Goal: Information Seeking & Learning: Compare options

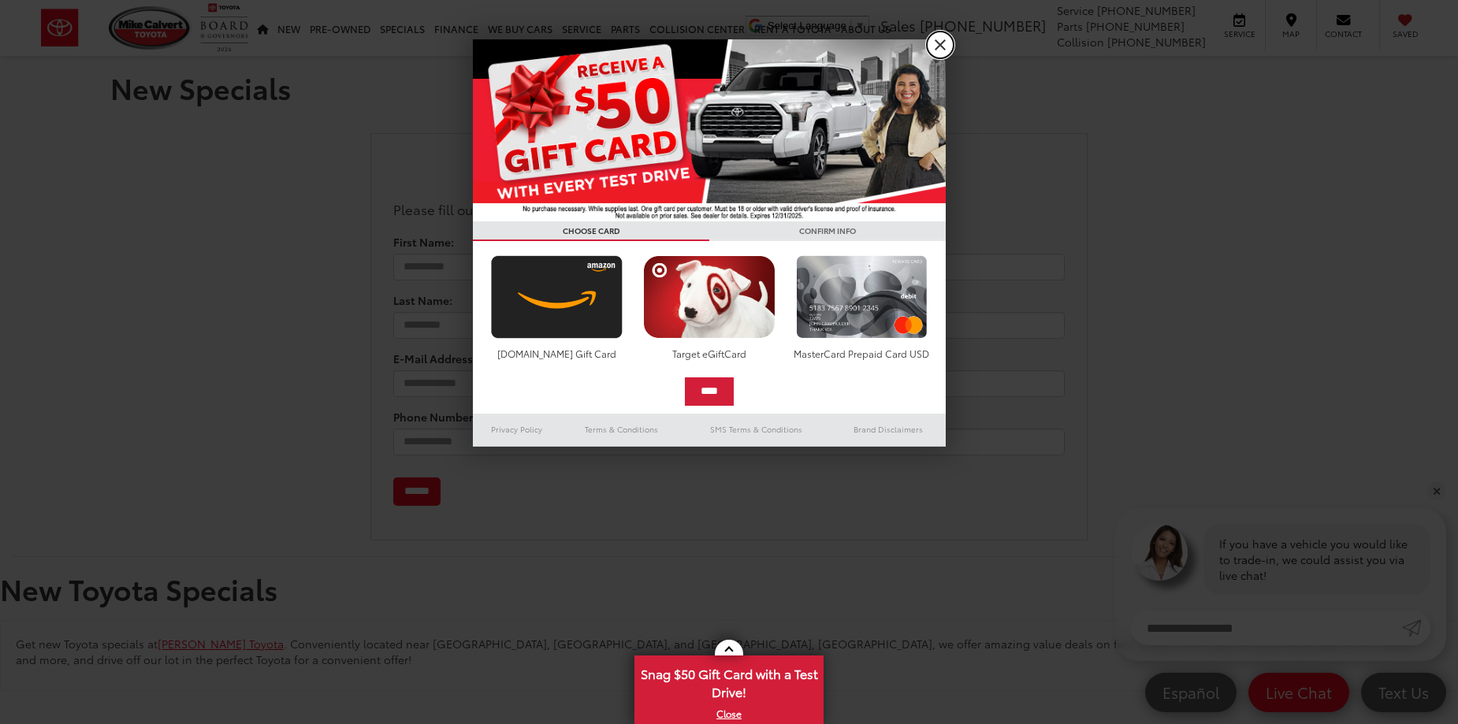
drag, startPoint x: 942, startPoint y: 51, endPoint x: 463, endPoint y: 50, distance: 479.2
click at [941, 51] on link "X" at bounding box center [940, 45] width 27 height 27
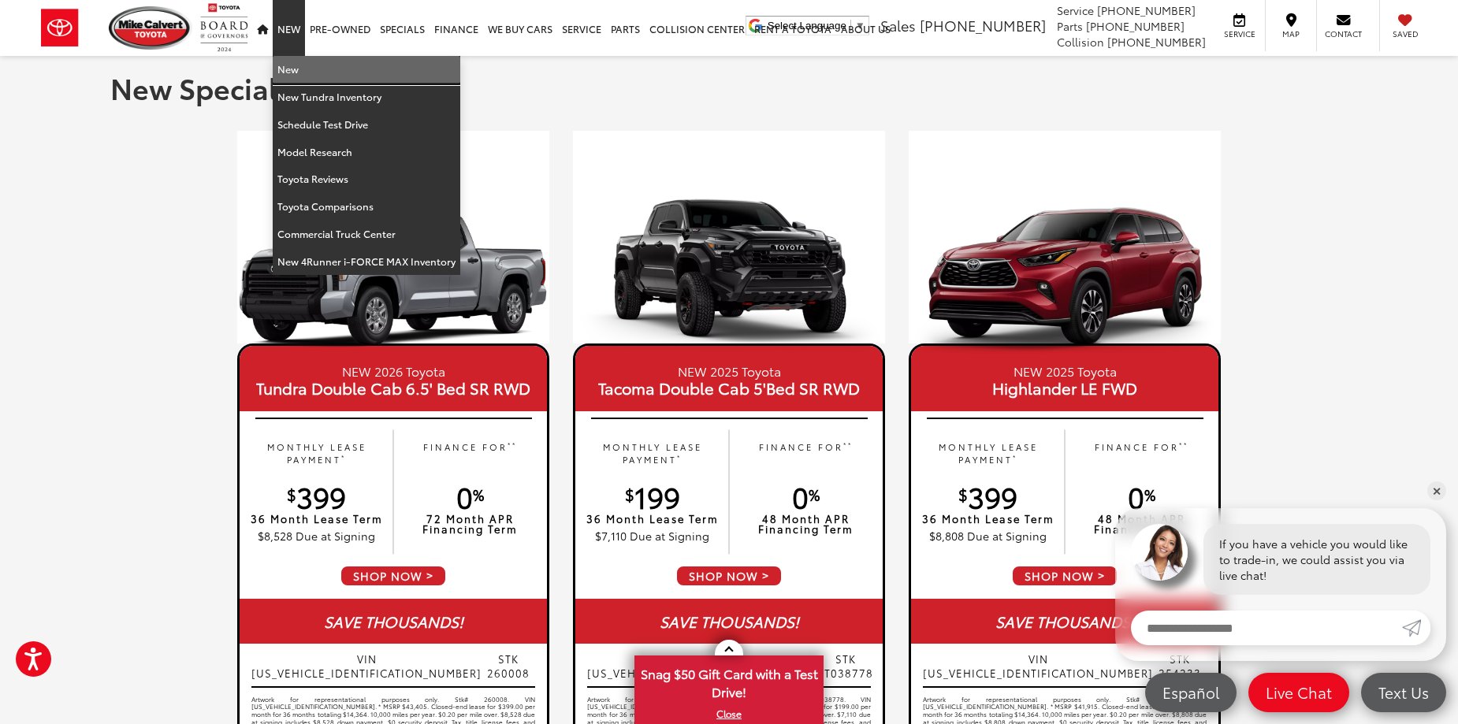
drag, startPoint x: 297, startPoint y: 61, endPoint x: 419, endPoint y: 240, distance: 216.6
click at [297, 61] on link "New" at bounding box center [367, 70] width 188 height 28
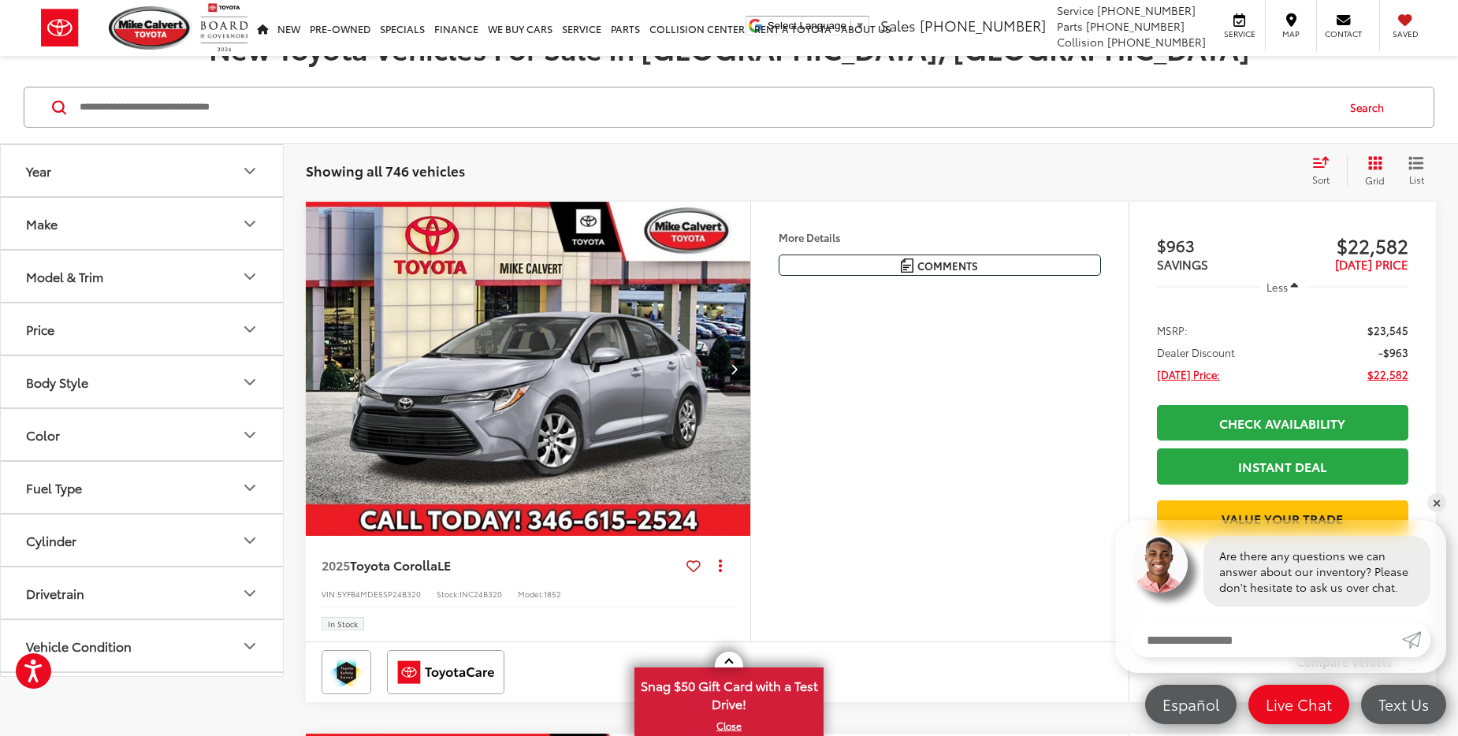
scroll to position [158, 0]
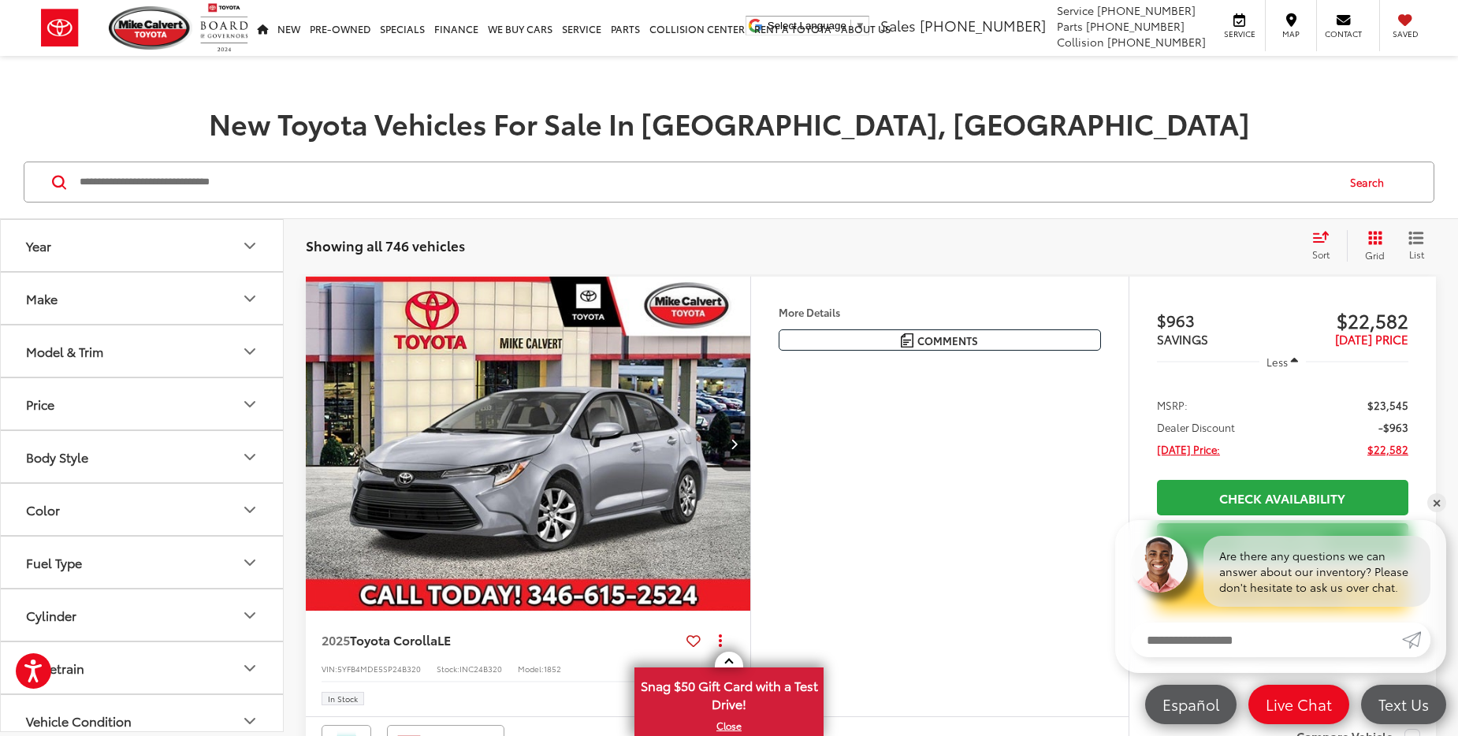
click at [247, 297] on icon "Make" at bounding box center [249, 298] width 9 height 5
click at [247, 300] on icon "Make" at bounding box center [249, 298] width 9 height 5
click at [253, 415] on button "Price" at bounding box center [143, 403] width 284 height 51
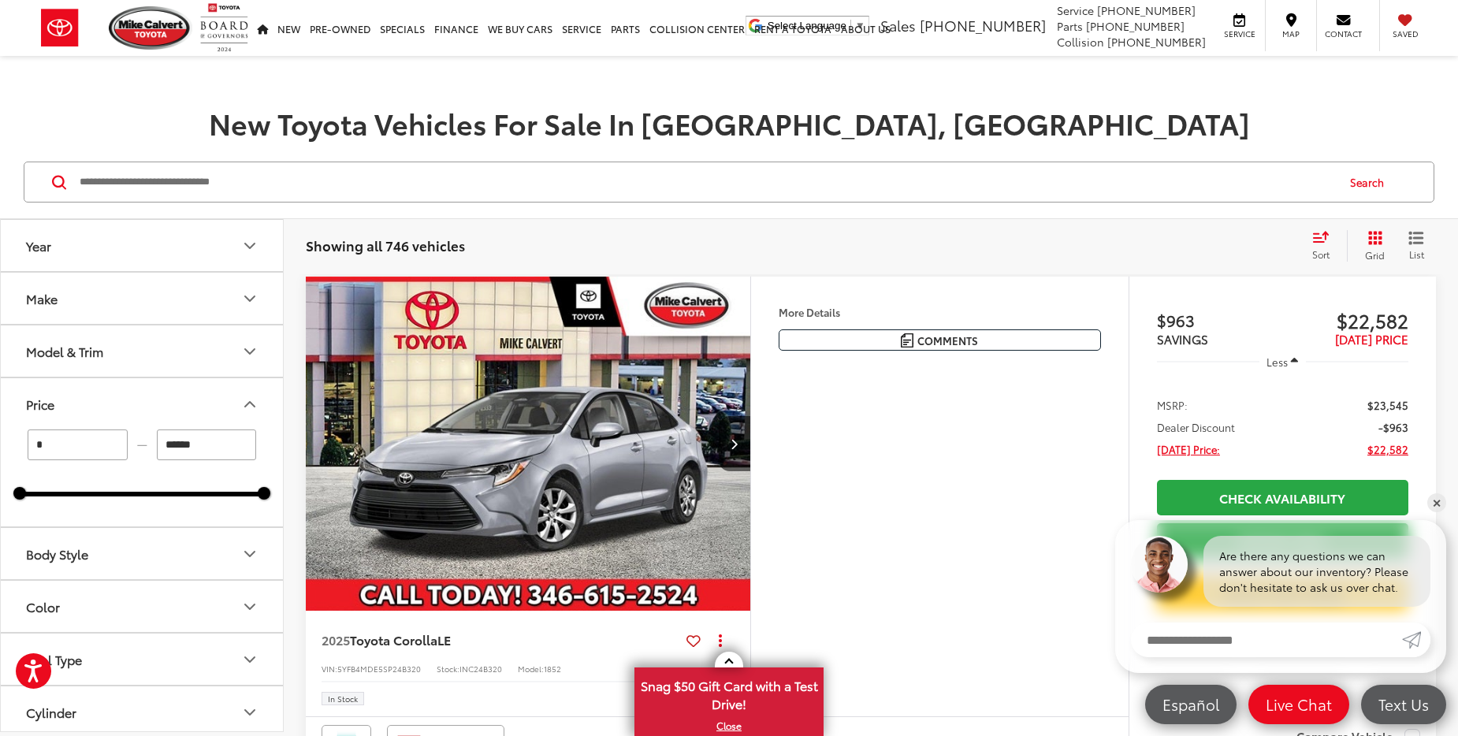
drag, startPoint x: 268, startPoint y: 500, endPoint x: 210, endPoint y: 496, distance: 58.5
click at [210, 496] on div "* — ****** 0 91000" at bounding box center [142, 478] width 282 height 97
click at [217, 495] on div at bounding box center [118, 494] width 197 height 5
drag, startPoint x: 209, startPoint y: 494, endPoint x: 124, endPoint y: 488, distance: 85.4
click at [134, 488] on div at bounding box center [140, 493] width 13 height 13
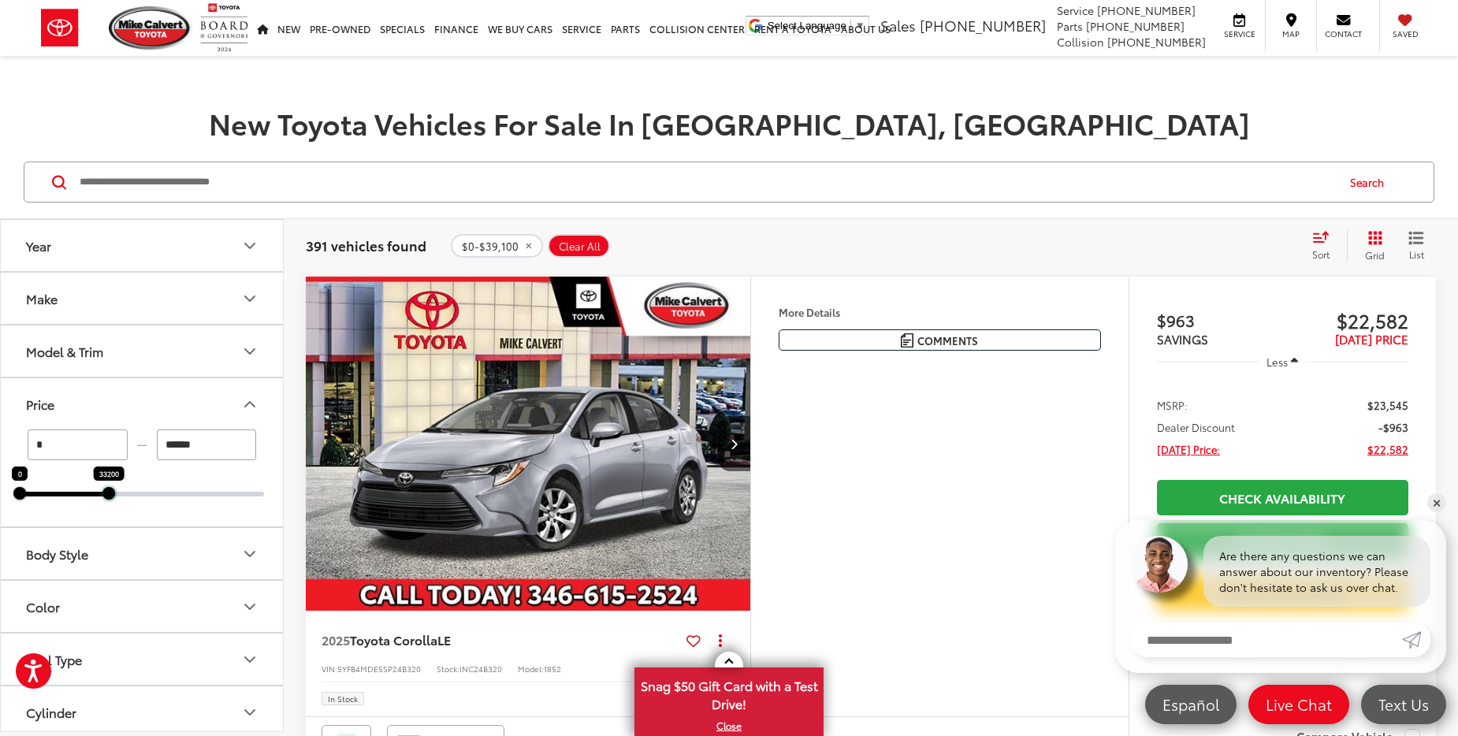
drag, startPoint x: 124, startPoint y: 488, endPoint x: 108, endPoint y: 492, distance: 16.2
click at [108, 492] on div at bounding box center [108, 493] width 13 height 13
type input "******"
drag, startPoint x: 1436, startPoint y: 508, endPoint x: 1415, endPoint y: 530, distance: 30.1
click at [1436, 508] on link "✕" at bounding box center [1436, 502] width 19 height 19
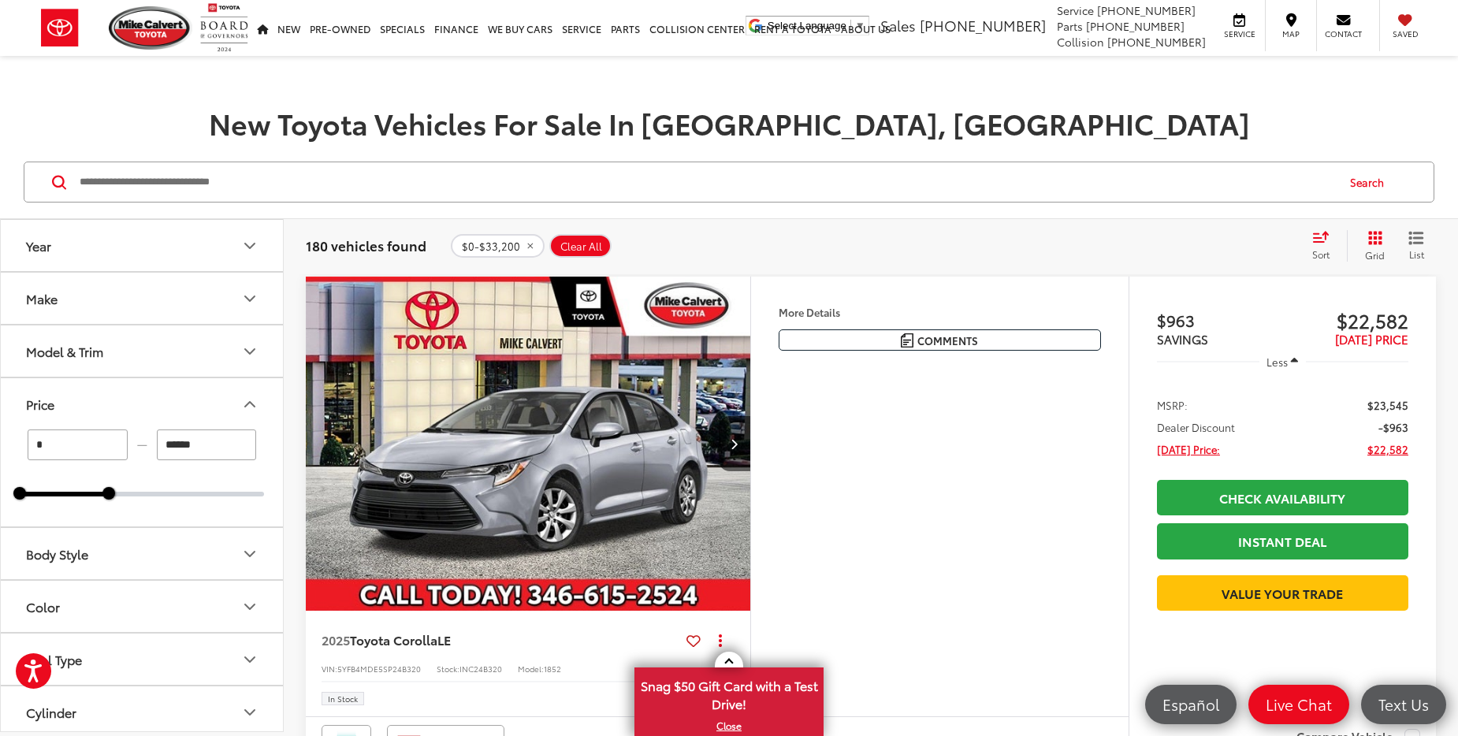
click at [1317, 244] on div "Sort" at bounding box center [1325, 246] width 43 height 32
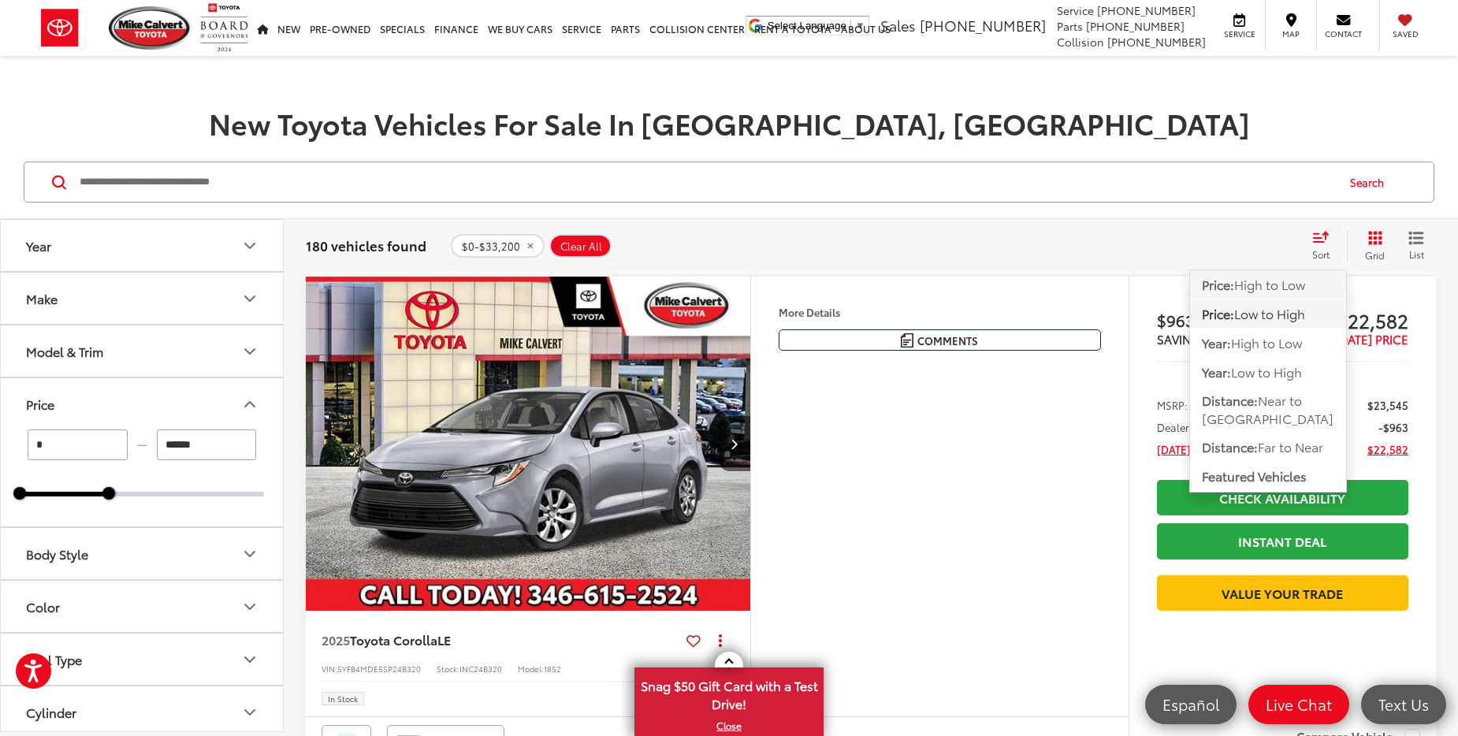
click at [1278, 288] on span "High to Low" at bounding box center [1269, 284] width 71 height 18
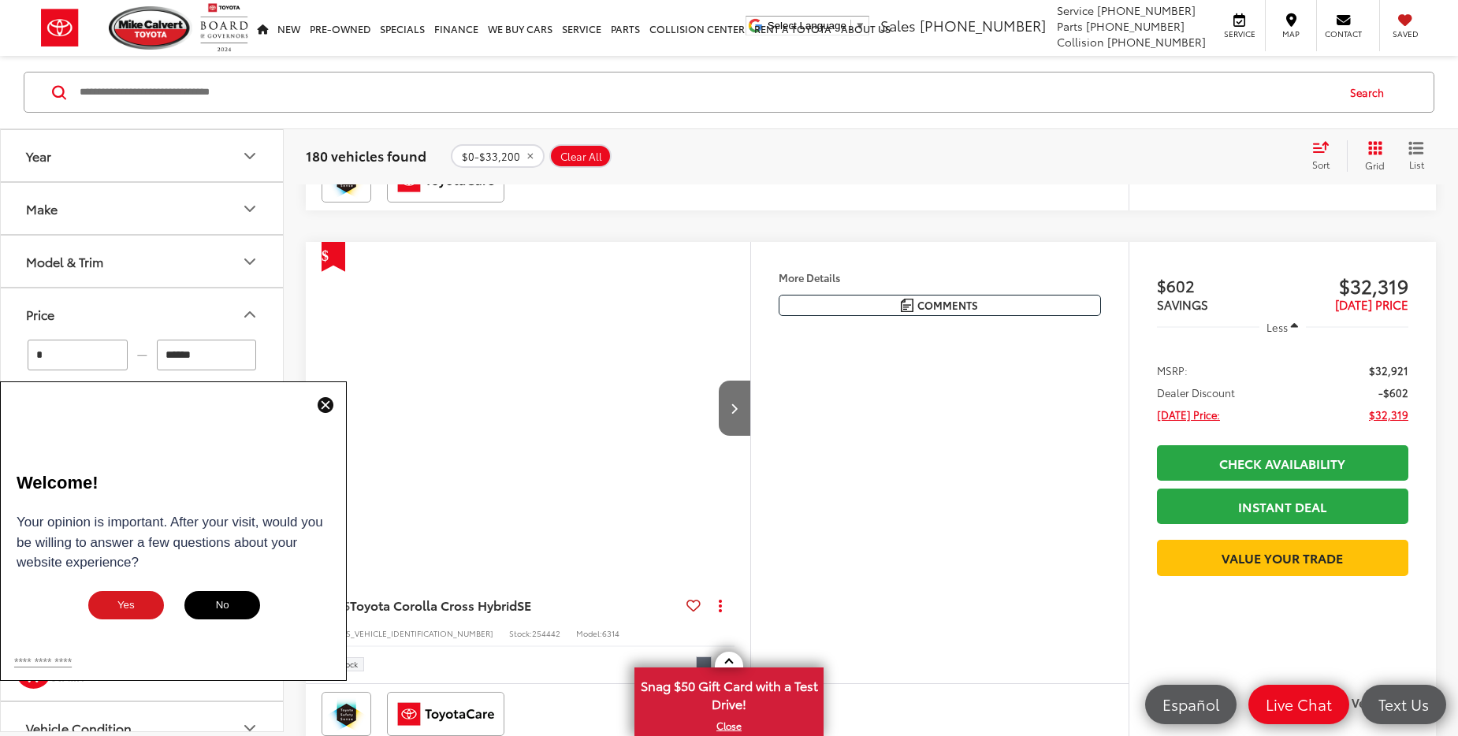
scroll to position [2364, 0]
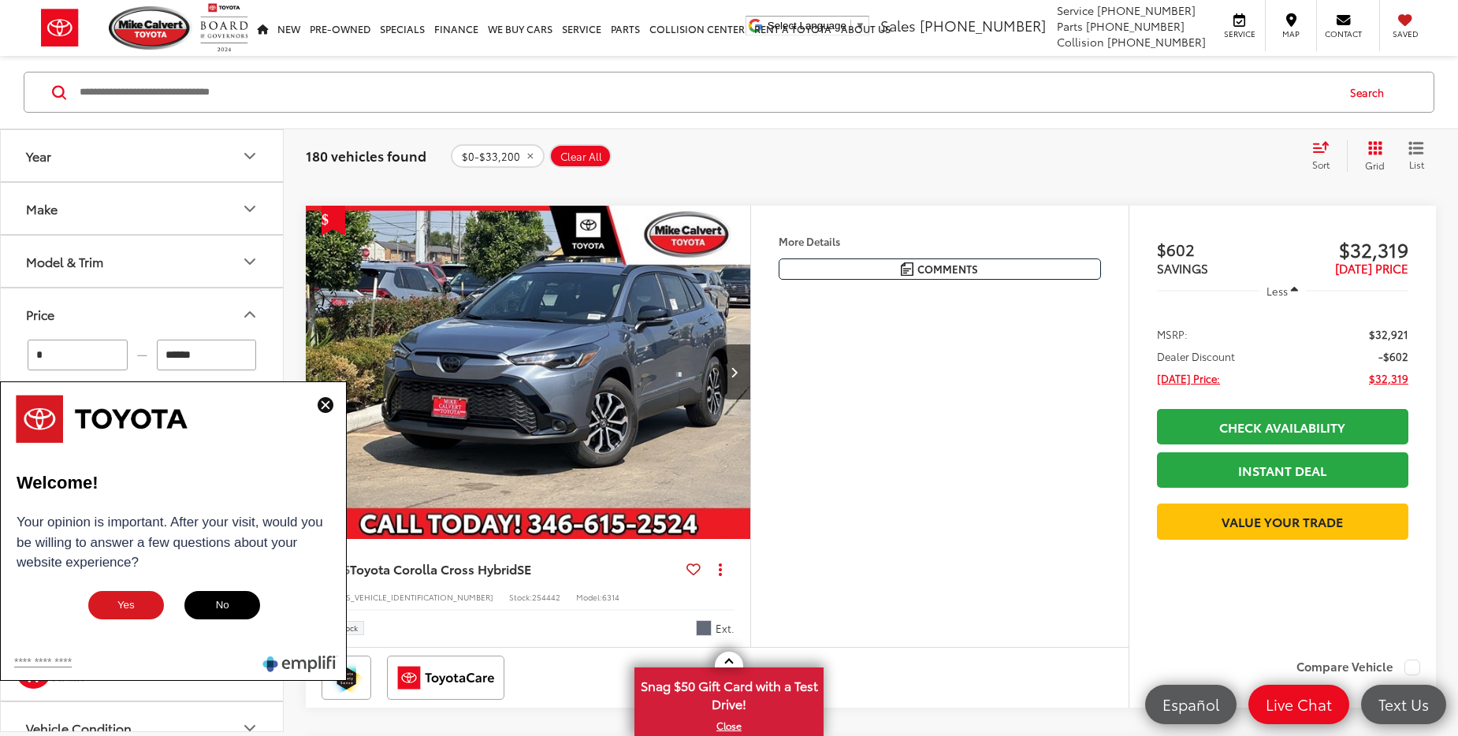
click at [321, 404] on img at bounding box center [326, 405] width 16 height 16
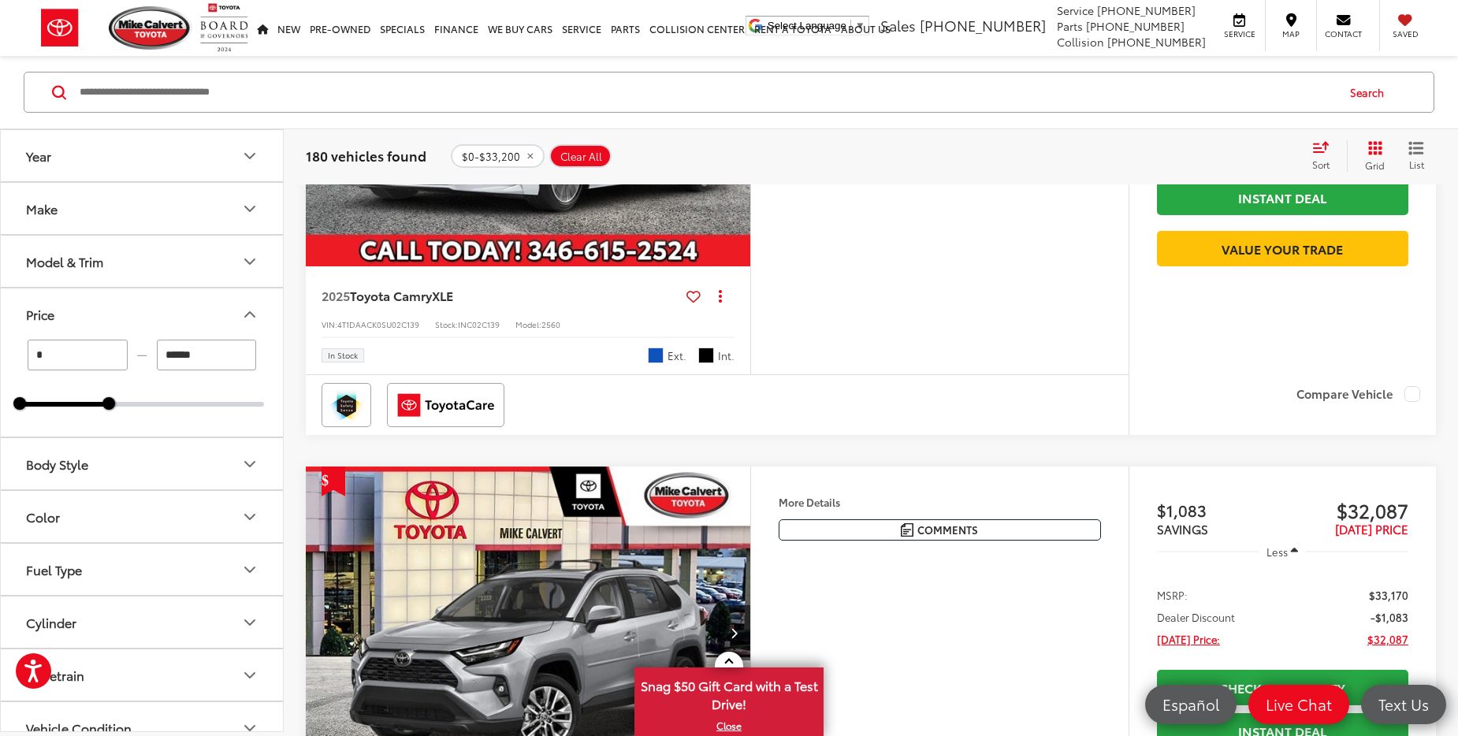
scroll to position [4177, 0]
